Goal: Participate in discussion: Engage in conversation with other users on a specific topic

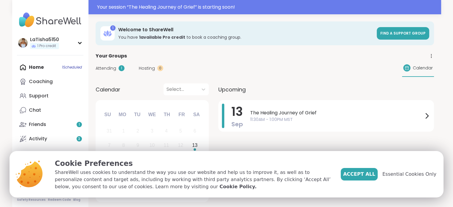
click at [341, 57] on div "Your Groups" at bounding box center [265, 55] width 338 height 7
click at [269, 116] on span "11:30AM - 1:00PM MST" at bounding box center [336, 119] width 173 height 6
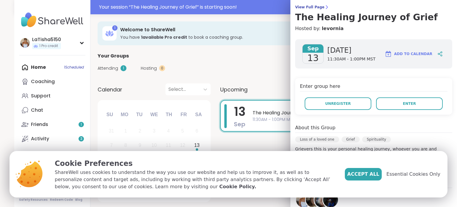
scroll to position [46, 0]
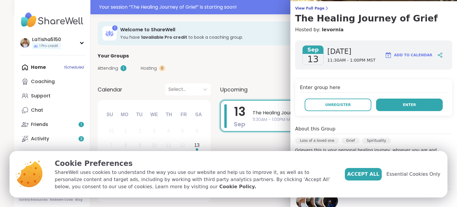
click at [407, 104] on button "Enter" at bounding box center [409, 105] width 67 height 13
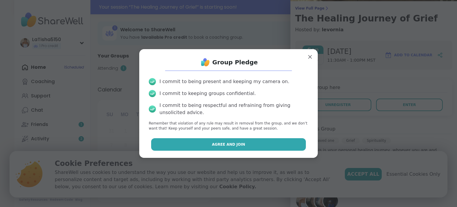
click at [223, 146] on span "Agree and Join" at bounding box center [228, 144] width 33 height 5
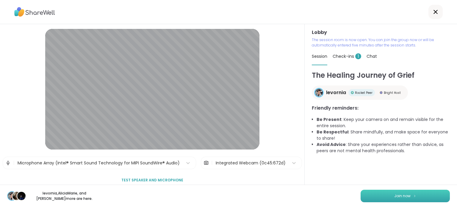
click at [420, 195] on button "Join now" at bounding box center [405, 196] width 89 height 13
